Goal: Information Seeking & Learning: Check status

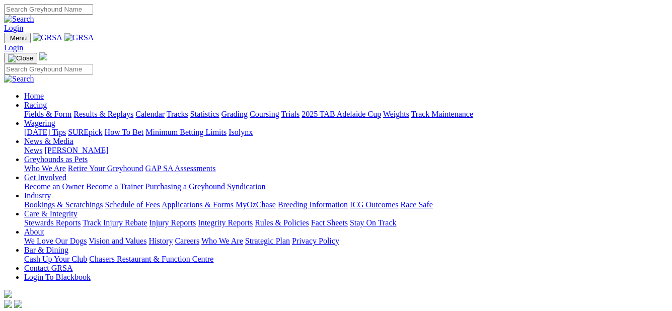
click at [121, 110] on link "Results & Replays" at bounding box center [103, 114] width 60 height 9
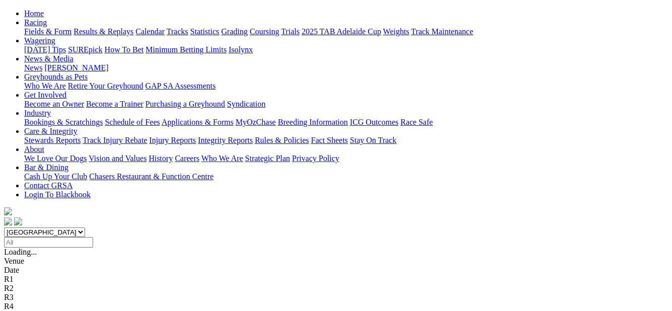
scroll to position [125, 0]
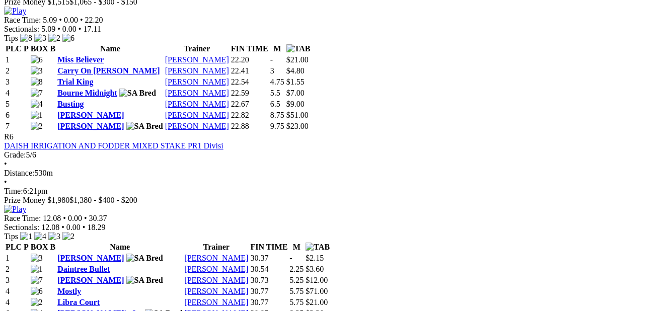
scroll to position [1359, 0]
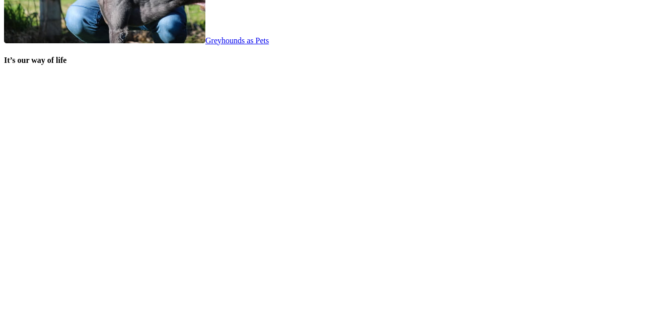
scroll to position [2071, 0]
